Goal: Check status: Check status

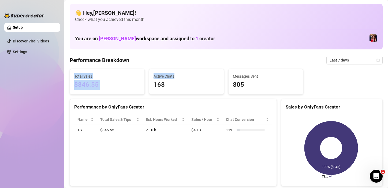
drag, startPoint x: 146, startPoint y: 66, endPoint x: 173, endPoint y: 67, distance: 27.9
click at [201, 56] on div "Performance Breakdown Last 7 days" at bounding box center [226, 60] width 313 height 9
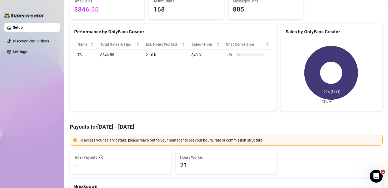
scroll to position [42, 0]
